Goal: Check status: Check status

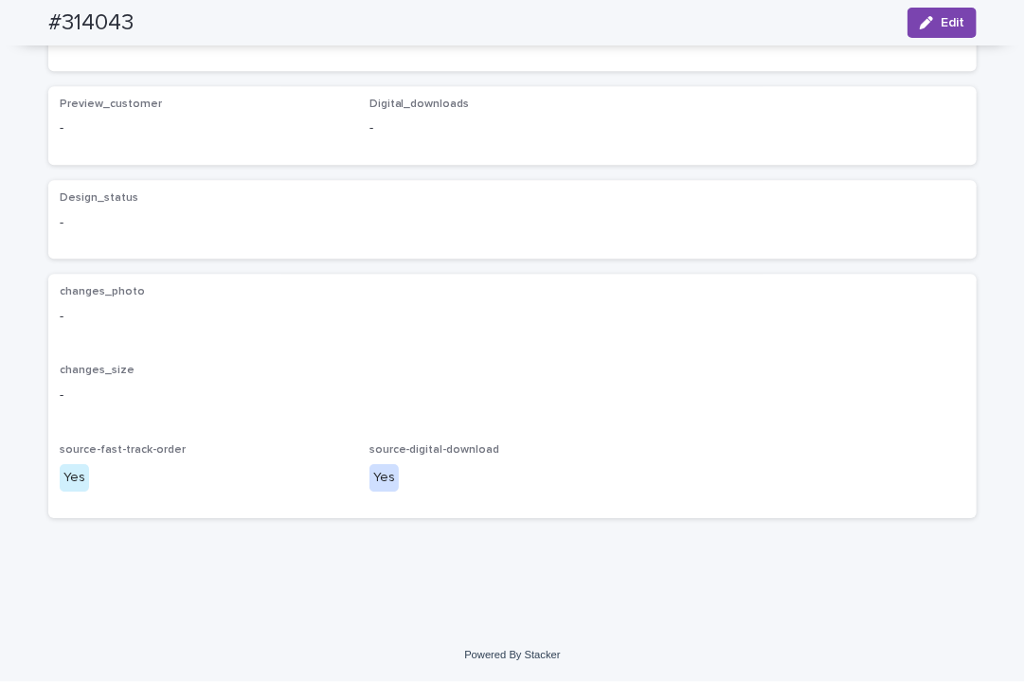
scroll to position [2322, 0]
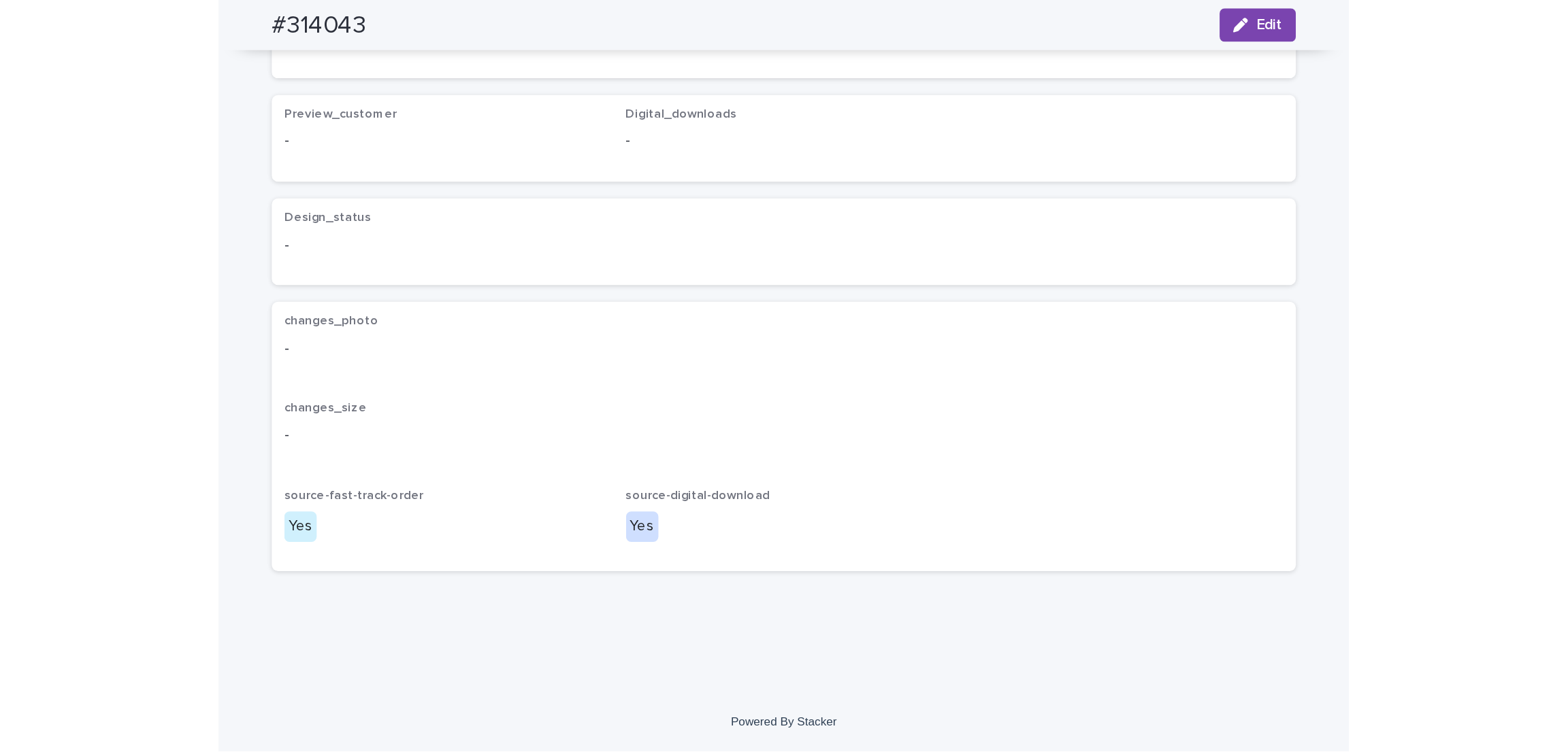
scroll to position [1904, 0]
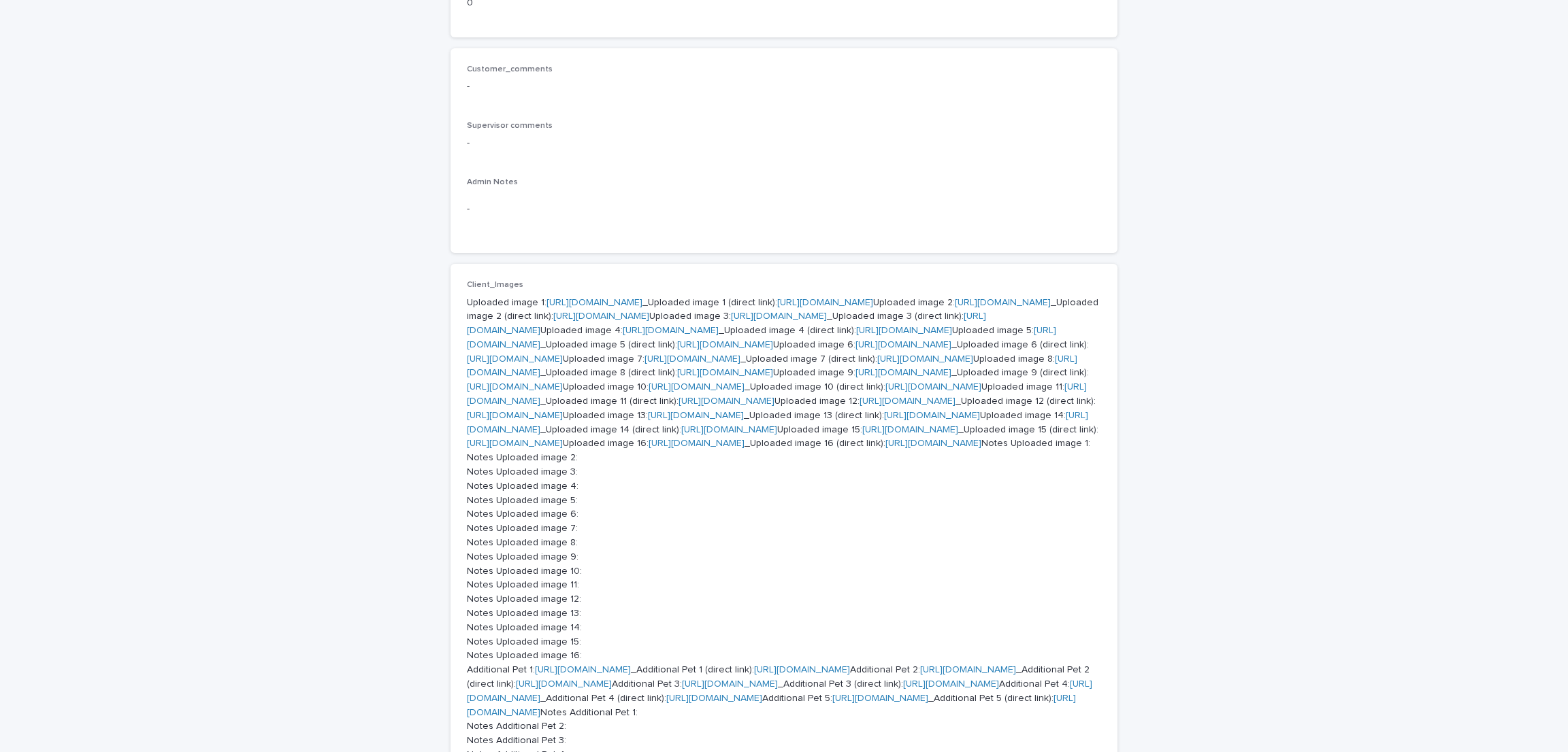
scroll to position [475, 0]
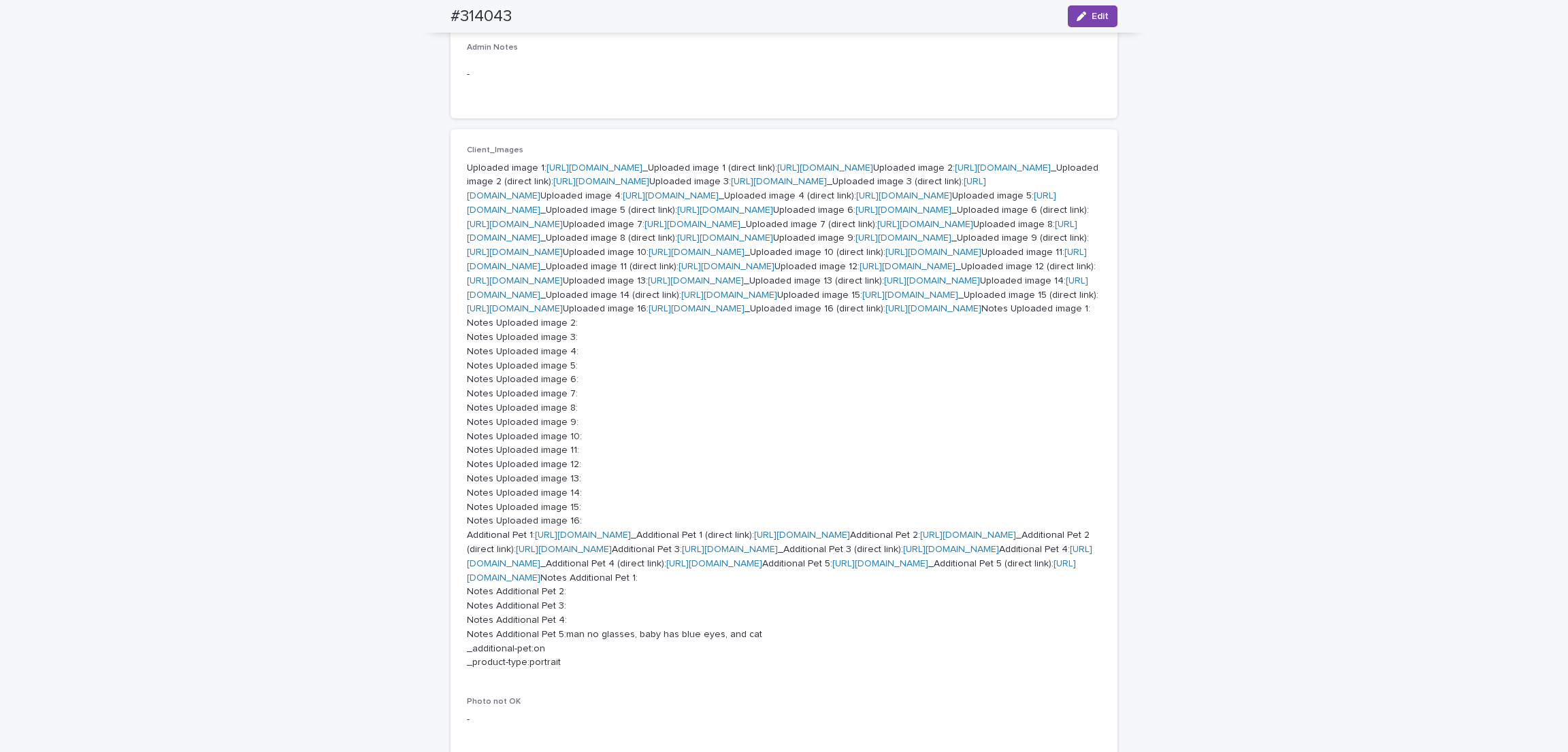
click at [622, 201] on link "https://cdn.shopify.com-uploadkit.app/s/files/1/0033/4807/0511/files/download.h…" at bounding box center [671, 195] width 96 height 9
click at [573, 215] on link "https://cdn.shopify.com-uploadkit.app/s/files/1/0033/4807/0511/files/download.h…" at bounding box center [761, 202] width 589 height 24
click at [735, 215] on link "https://cdn.shopify.com-uploadkit.app/s/files/1/0033/4807/0511/files/download.h…" at bounding box center [903, 210] width 96 height 9
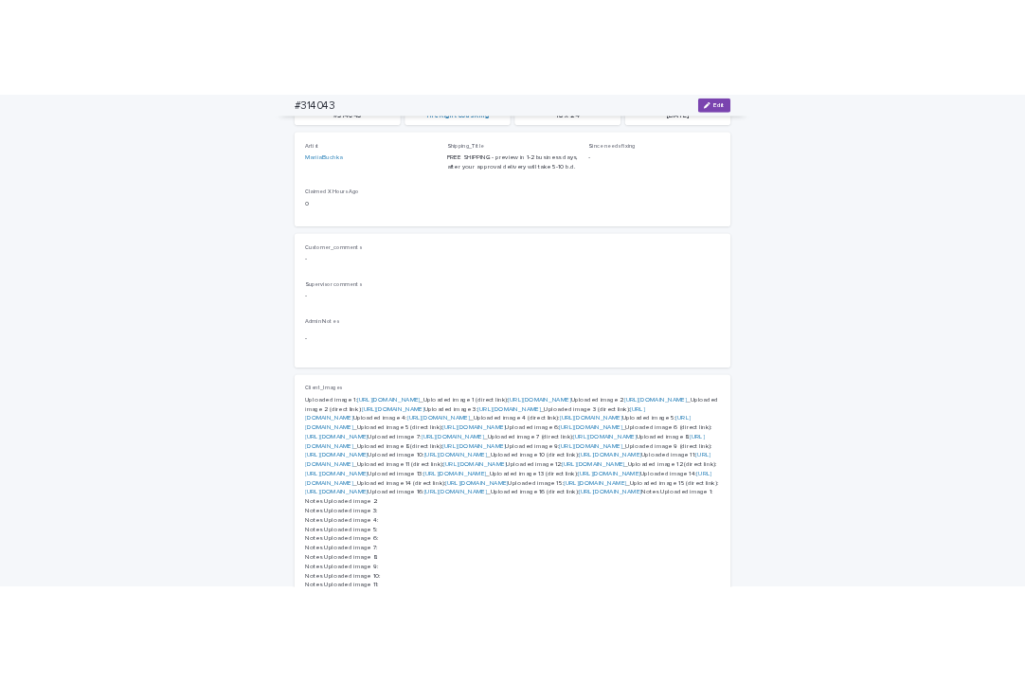
scroll to position [0, 0]
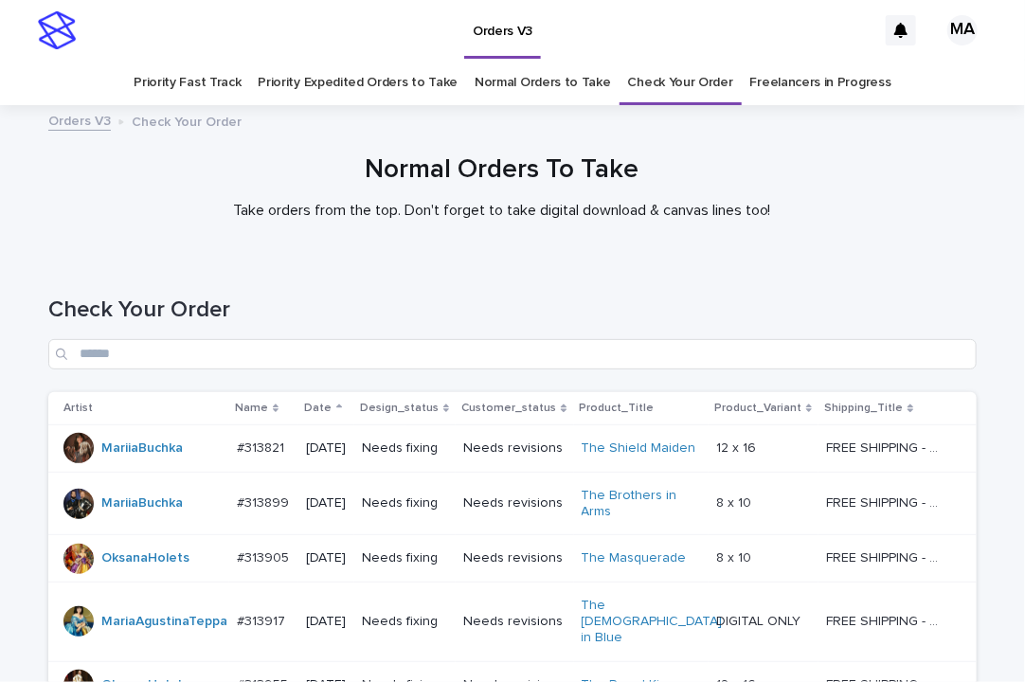
scroll to position [858, 0]
